Goal: Task Accomplishment & Management: Use online tool/utility

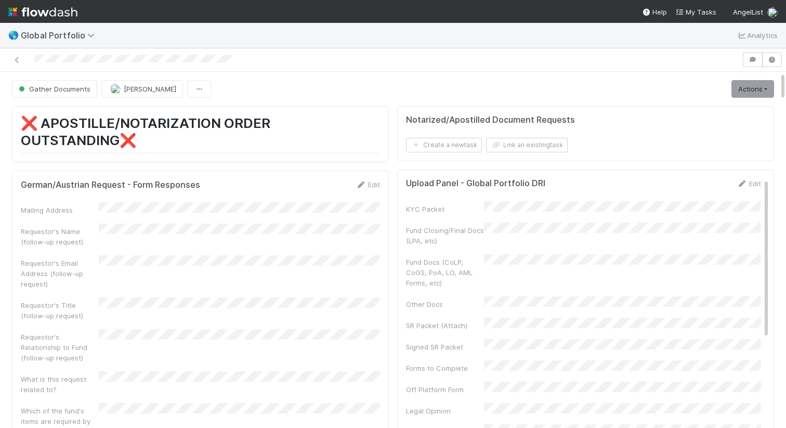
scroll to position [211, 359]
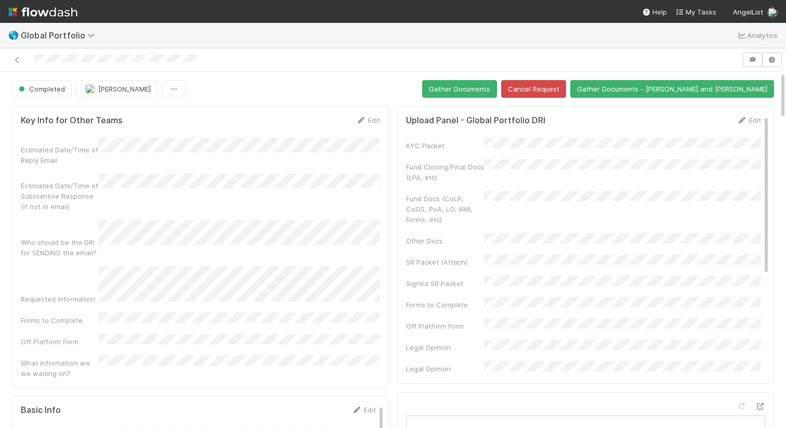
click at [200, 58] on div at bounding box center [371, 60] width 734 height 15
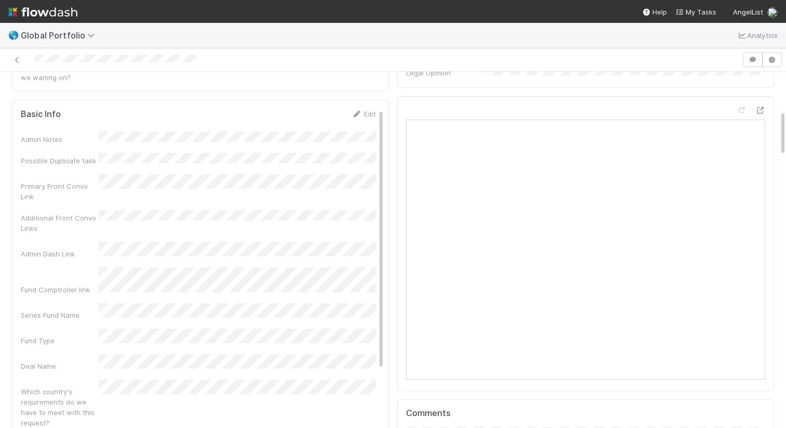
scroll to position [298, 0]
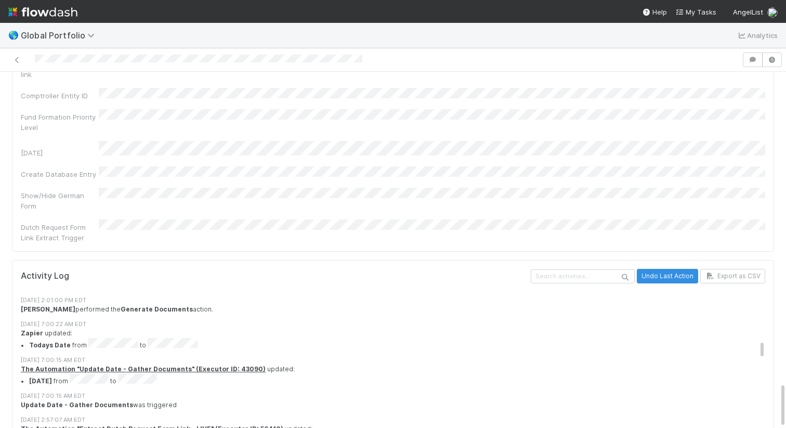
scroll to position [2414, 0]
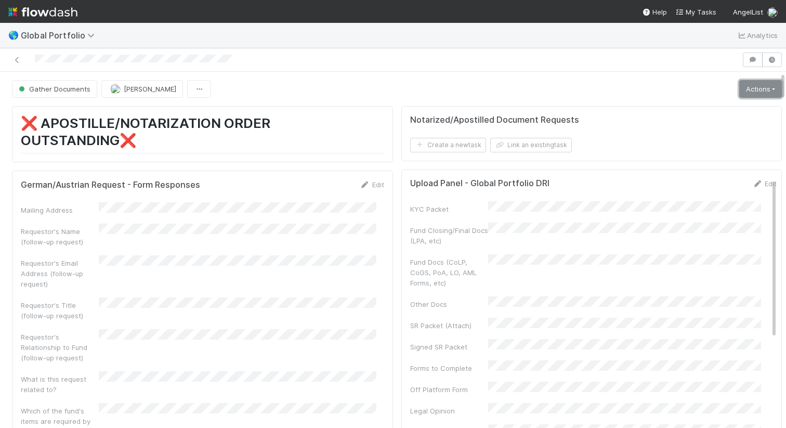
click at [749, 90] on link "Actions" at bounding box center [761, 89] width 43 height 18
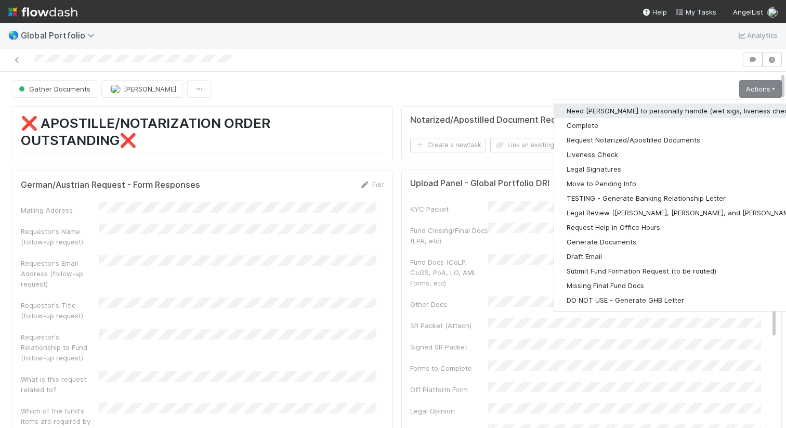
click at [720, 108] on button "Need [PERSON_NAME] to personally handle (wet sigs, liveness checks, etc)" at bounding box center [689, 110] width 270 height 15
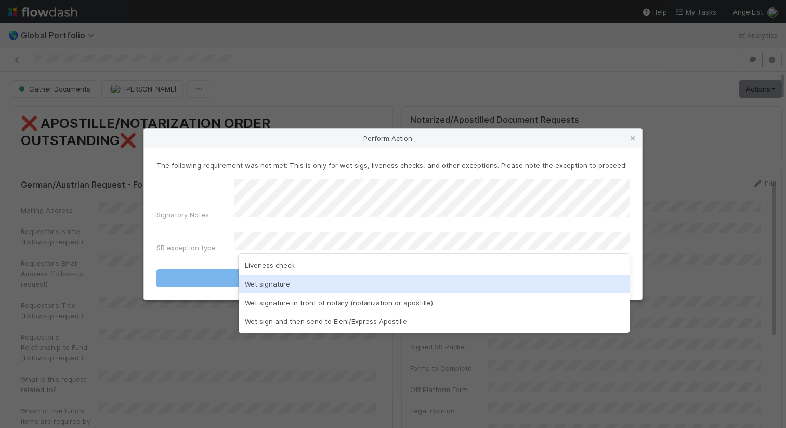
click at [323, 287] on div "Wet signature" at bounding box center [434, 284] width 391 height 19
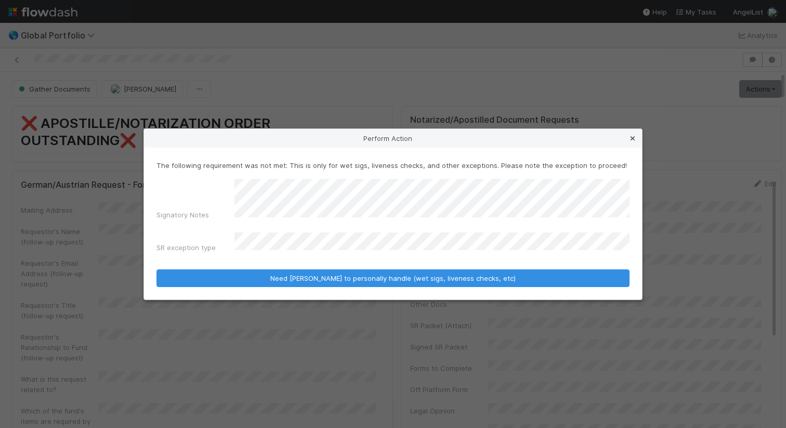
click at [633, 142] on icon at bounding box center [633, 138] width 10 height 7
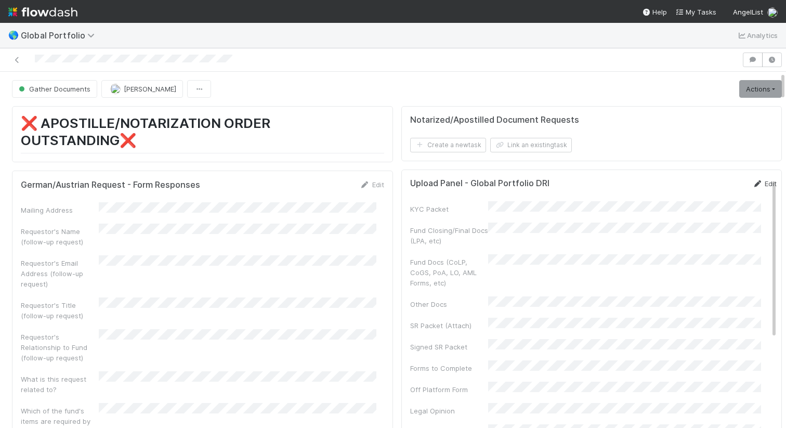
click at [753, 184] on link "Edit" at bounding box center [765, 183] width 24 height 8
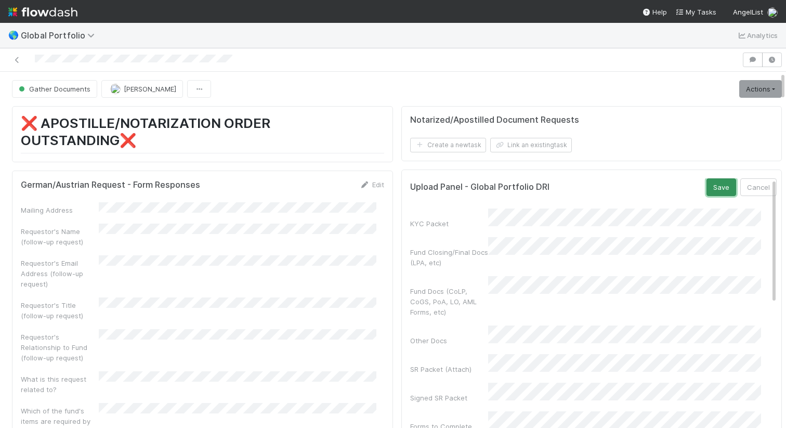
click at [707, 187] on button "Save" at bounding box center [722, 187] width 30 height 18
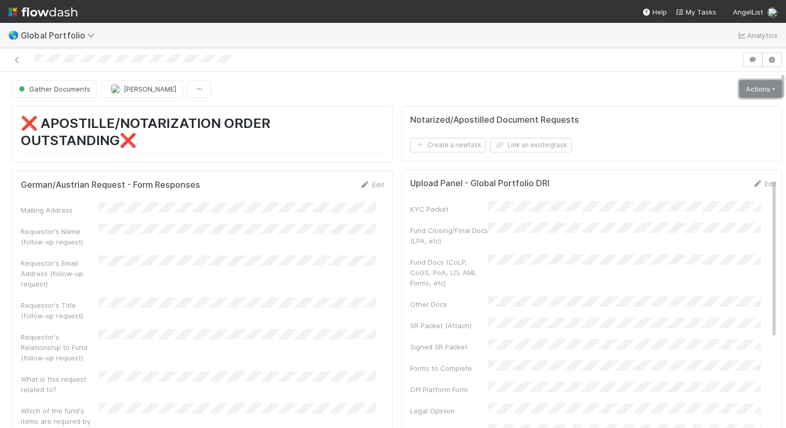
click at [740, 89] on link "Actions" at bounding box center [761, 89] width 43 height 18
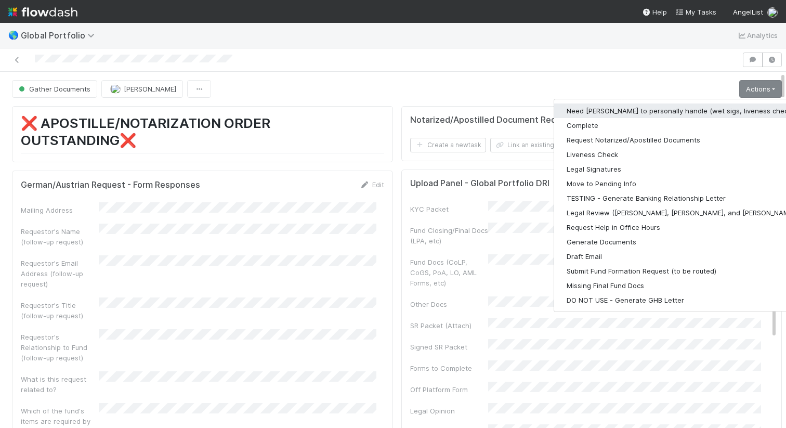
click at [662, 110] on button "Need [PERSON_NAME] to personally handle (wet sigs, liveness checks, etc)" at bounding box center [689, 110] width 270 height 15
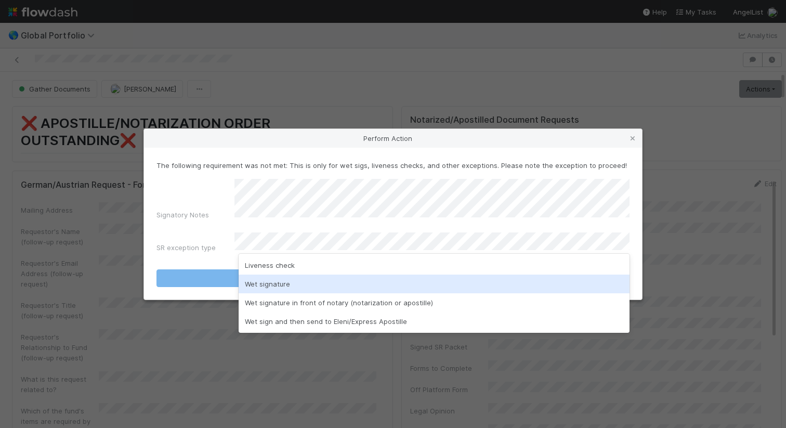
click at [379, 289] on div "Wet signature" at bounding box center [434, 284] width 391 height 19
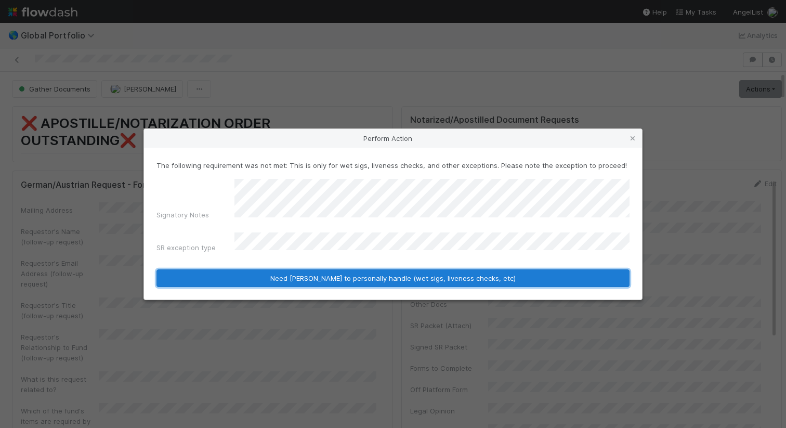
click at [255, 270] on button "Need [PERSON_NAME] to personally handle (wet sigs, liveness checks, etc)" at bounding box center [393, 278] width 473 height 18
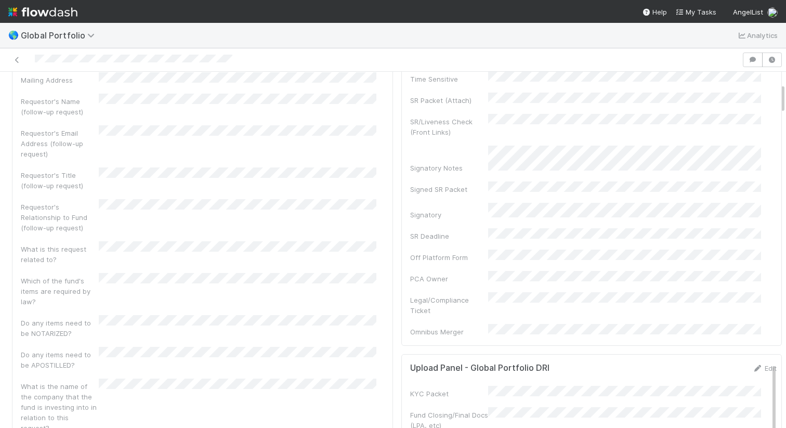
scroll to position [37, 0]
